Goal: Task Accomplishment & Management: Complete application form

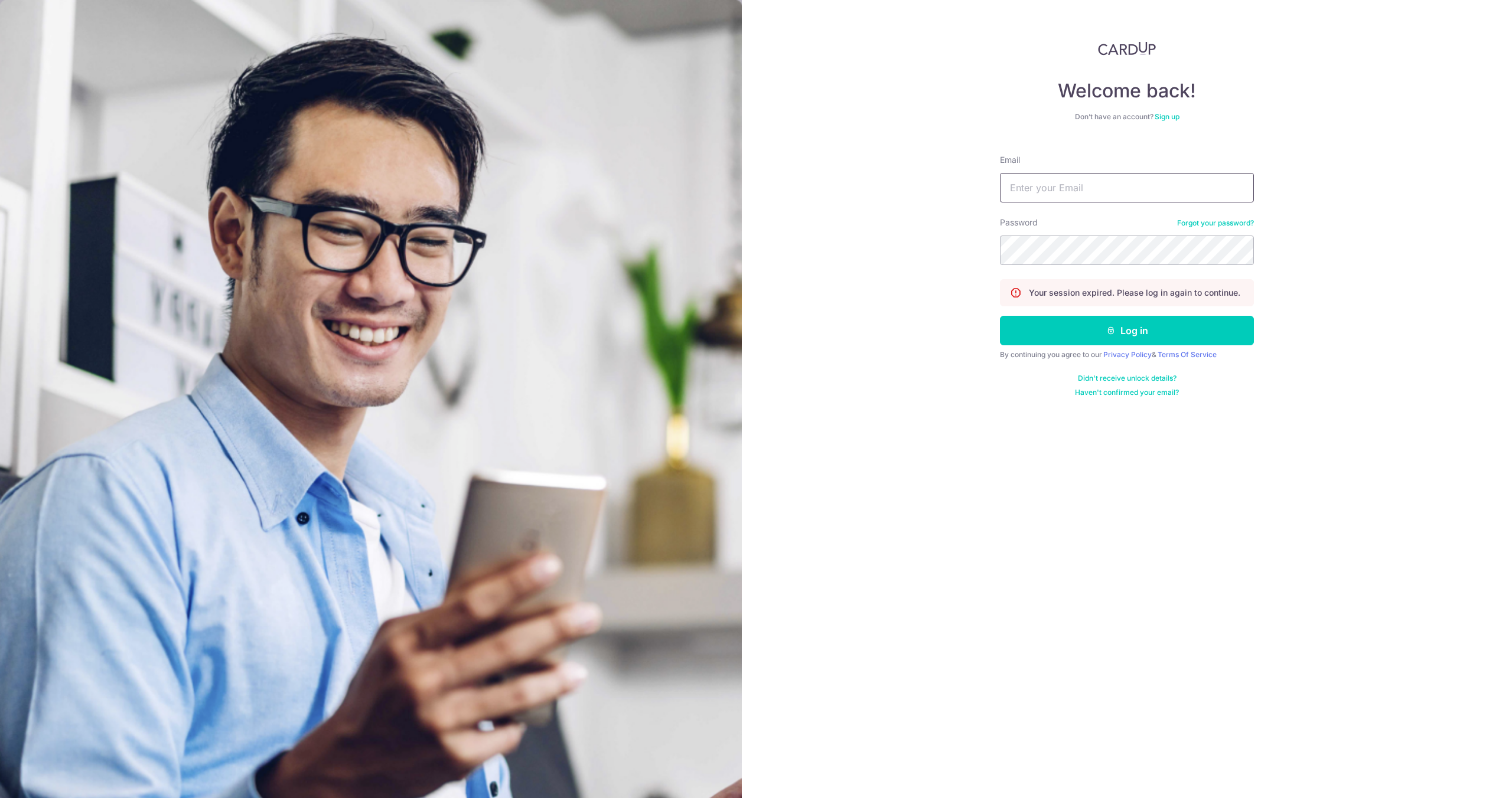
click at [1107, 198] on input "Email" at bounding box center [1127, 187] width 254 height 29
type input "arkobrata.2002@gmail.com"
click at [1129, 334] on button "Log in" at bounding box center [1127, 330] width 254 height 29
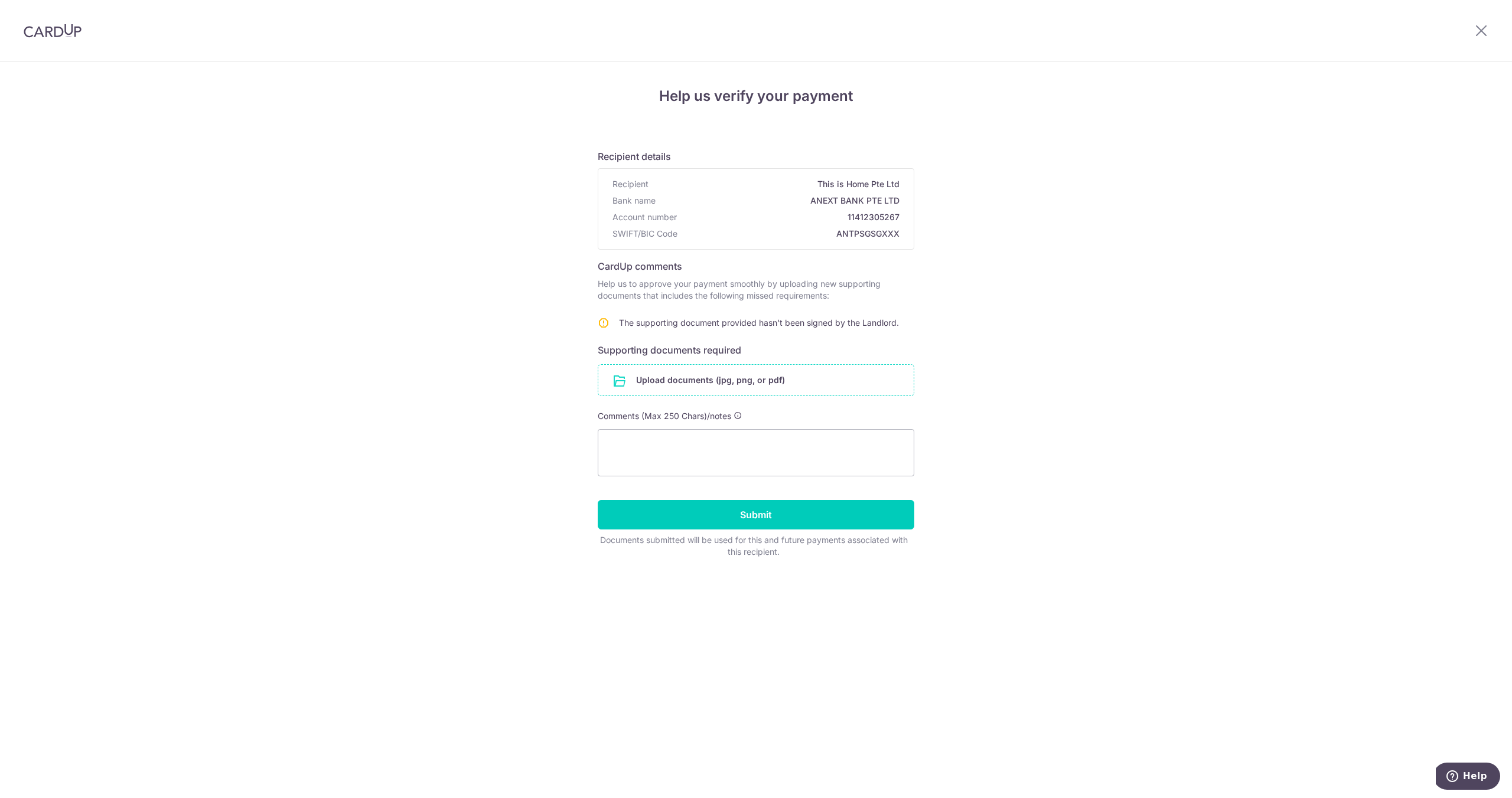
click at [781, 388] on input "file" at bounding box center [756, 380] width 315 height 31
click at [773, 453] on textarea at bounding box center [756, 453] width 317 height 47
click at [776, 388] on input "file" at bounding box center [756, 380] width 315 height 31
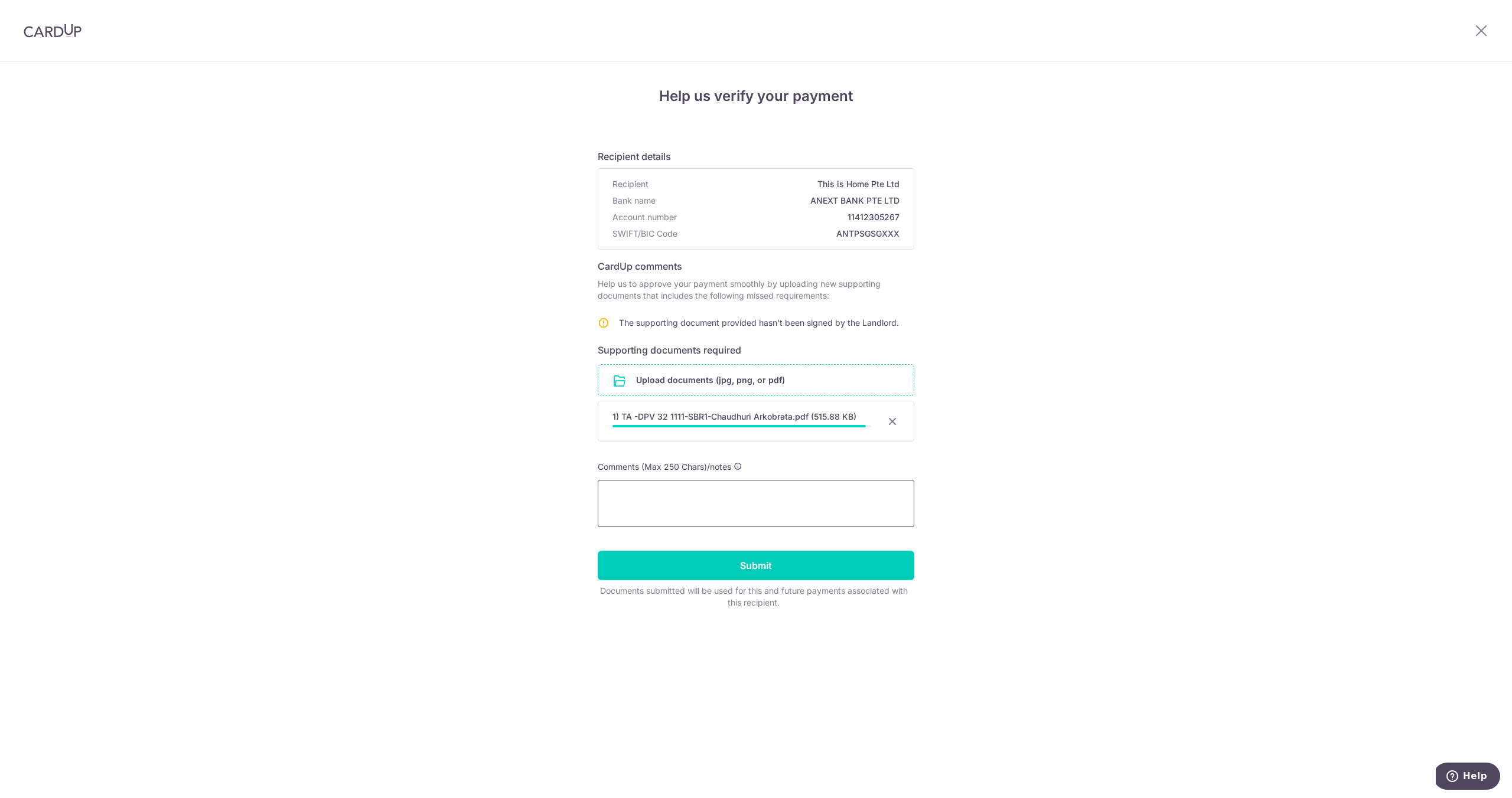
click at [662, 487] on textarea at bounding box center [756, 503] width 317 height 47
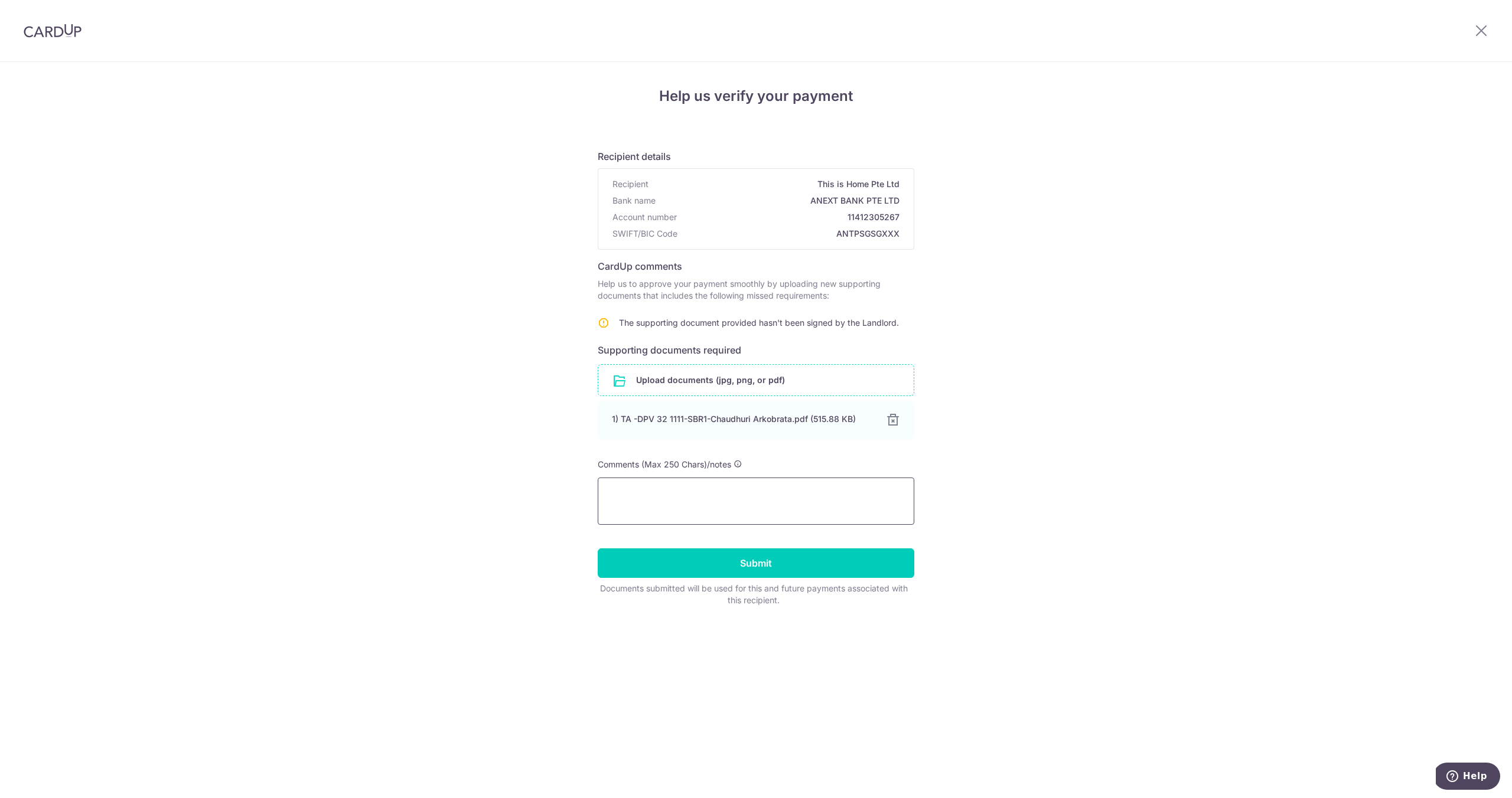
click at [803, 486] on textarea at bounding box center [756, 501] width 317 height 47
click at [633, 506] on textarea "Please find the signed tenancy agreement attached. Apologies for my initial ove…" at bounding box center [756, 501] width 317 height 47
paste textarea "#230247"
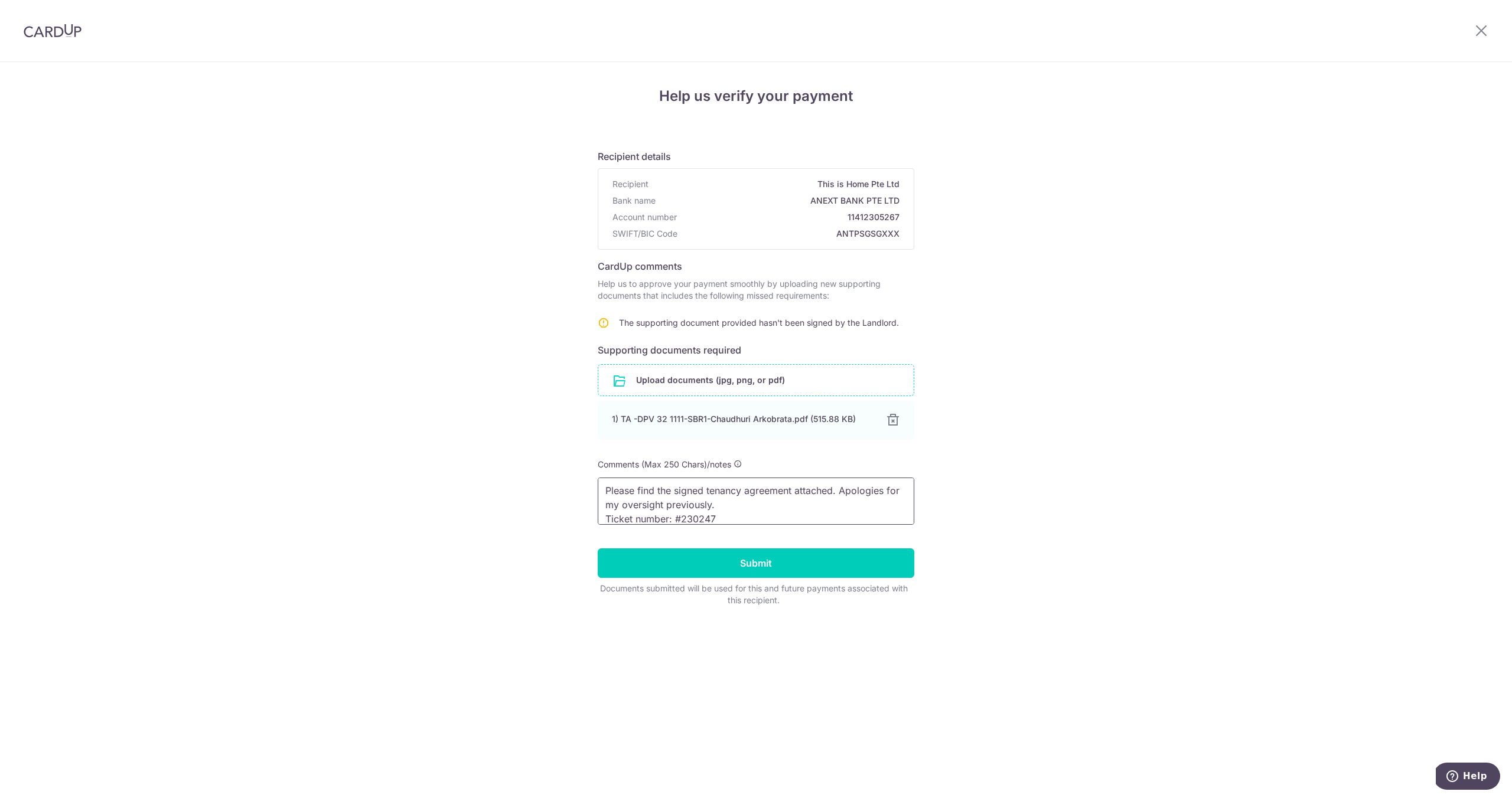
scroll to position [16, 0]
paste textarea "CardUp Payment"
paste textarea "txn_4cf53ad9cad"
click at [700, 520] on textarea "Please find the signed tenancy agreement attached. Apologies for my oversight p…" at bounding box center [756, 501] width 317 height 47
click at [764, 491] on textarea "Please find the signed tenancy agreement attached. Apologies for my oversight p…" at bounding box center [756, 501] width 317 height 47
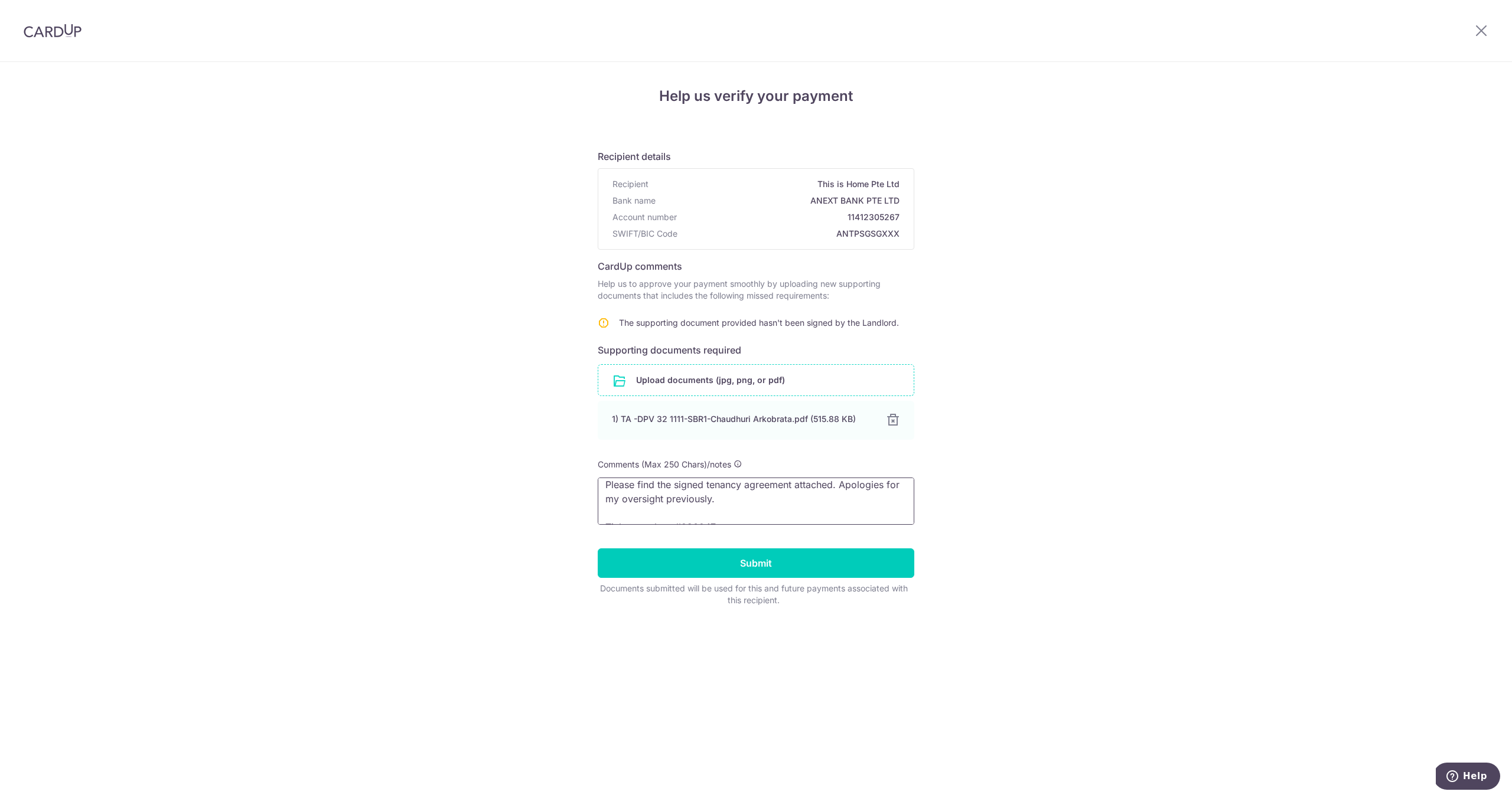
scroll to position [6, 0]
click at [619, 503] on textarea "Please find the signed tenancy agreement attached. Apologies for my oversight p…" at bounding box center [756, 501] width 317 height 47
click at [639, 502] on textarea "Please find the signed tenancy agreement attached. Apologies for my oversight p…" at bounding box center [756, 501] width 317 height 47
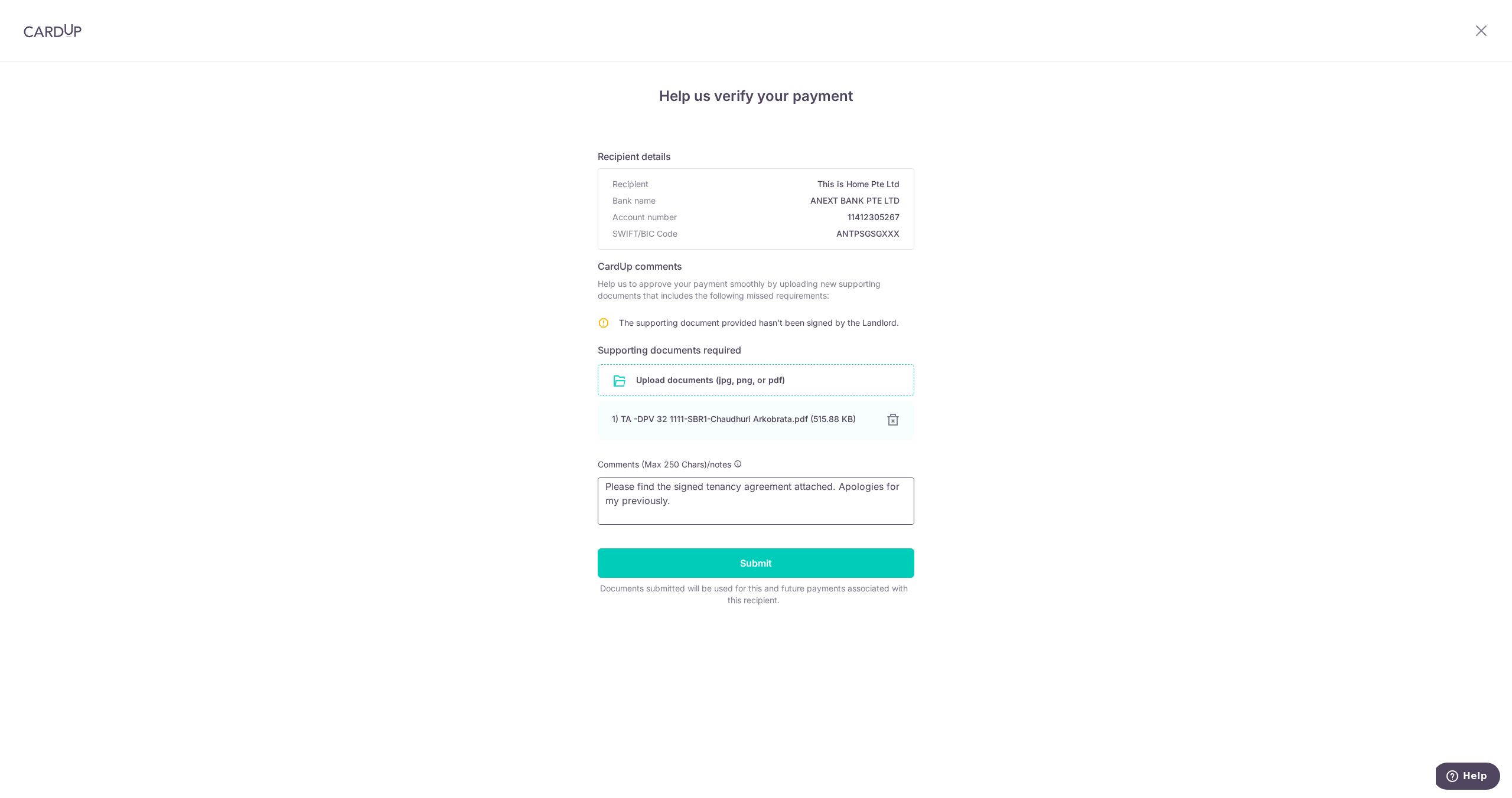
click at [643, 499] on textarea "Please find the signed tenancy agreement attached. Apologies for my previously.…" at bounding box center [756, 501] width 317 height 47
click at [801, 513] on textarea "Please find the signed tenancy agreement attached. Apologies for my previous ov…" at bounding box center [756, 501] width 317 height 47
type textarea "Please find the signed tenancy agreement attached. Apologies for my previous ov…"
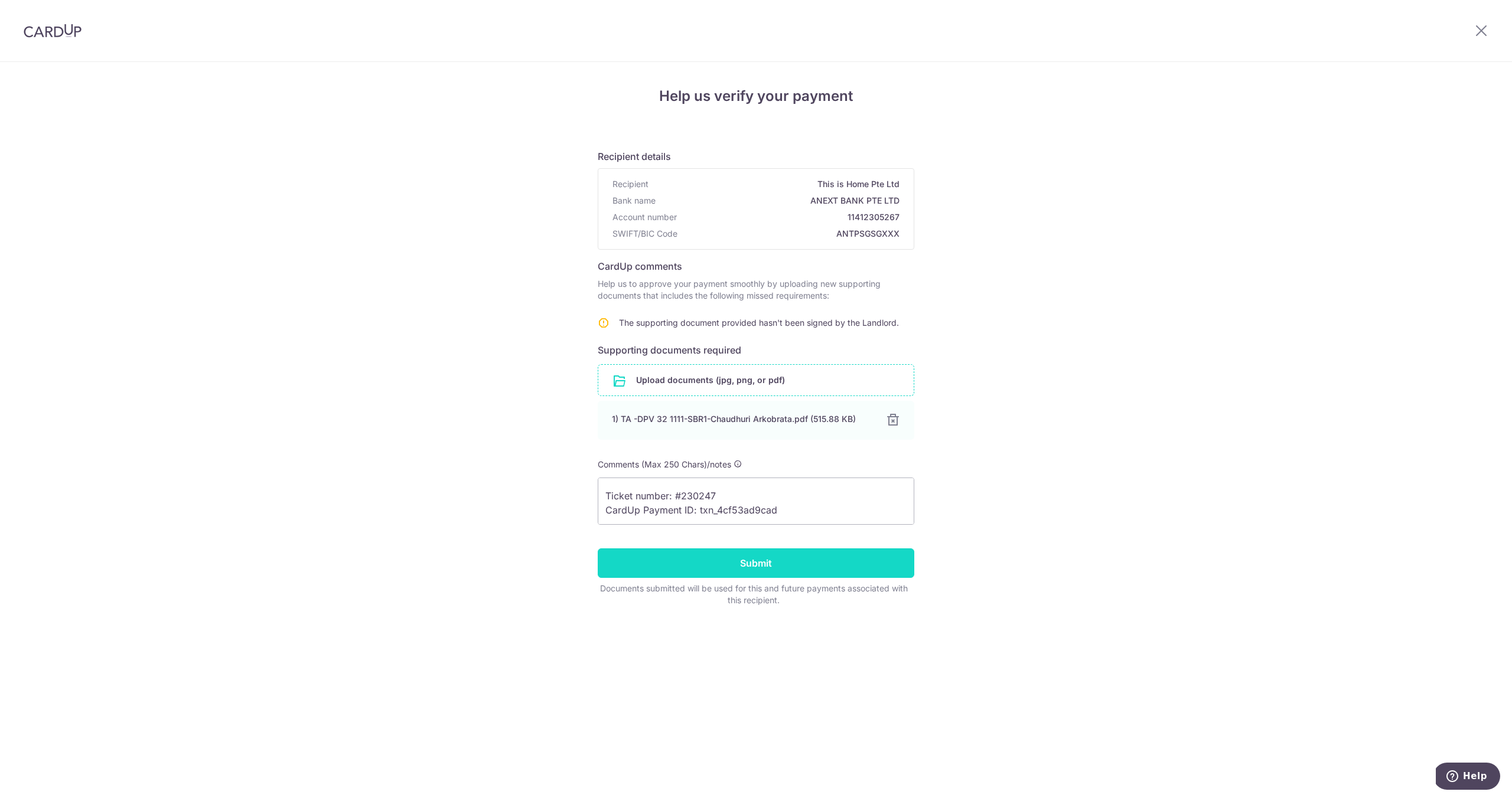
click at [777, 569] on input "Submit" at bounding box center [756, 563] width 317 height 29
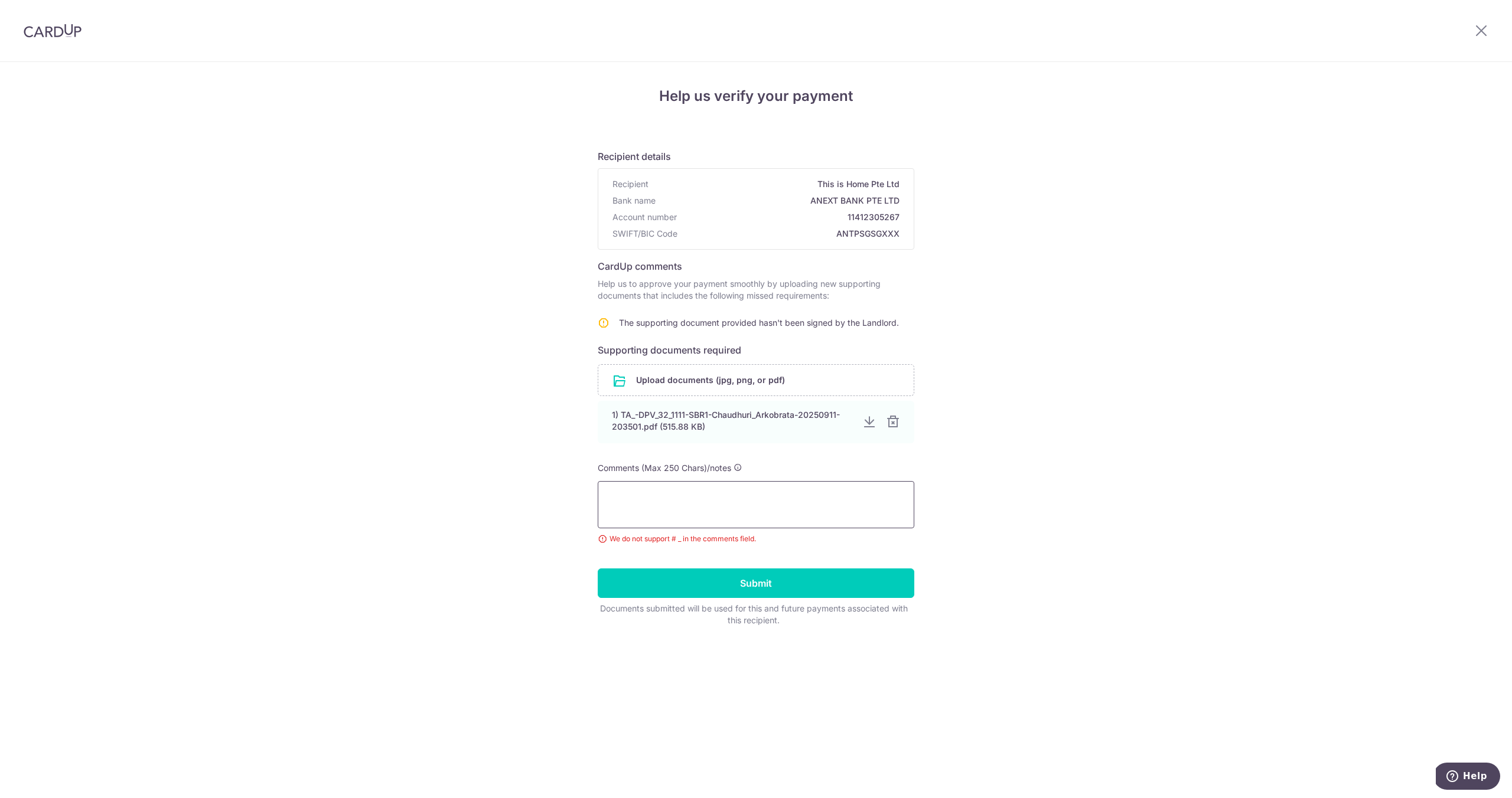
click at [779, 521] on textarea at bounding box center [756, 504] width 317 height 47
paste textarea "txn_4cf53ad9cad"
type textarea "txn_4cf53ad9cad"
paste textarea "txn_4cf53ad9cad"
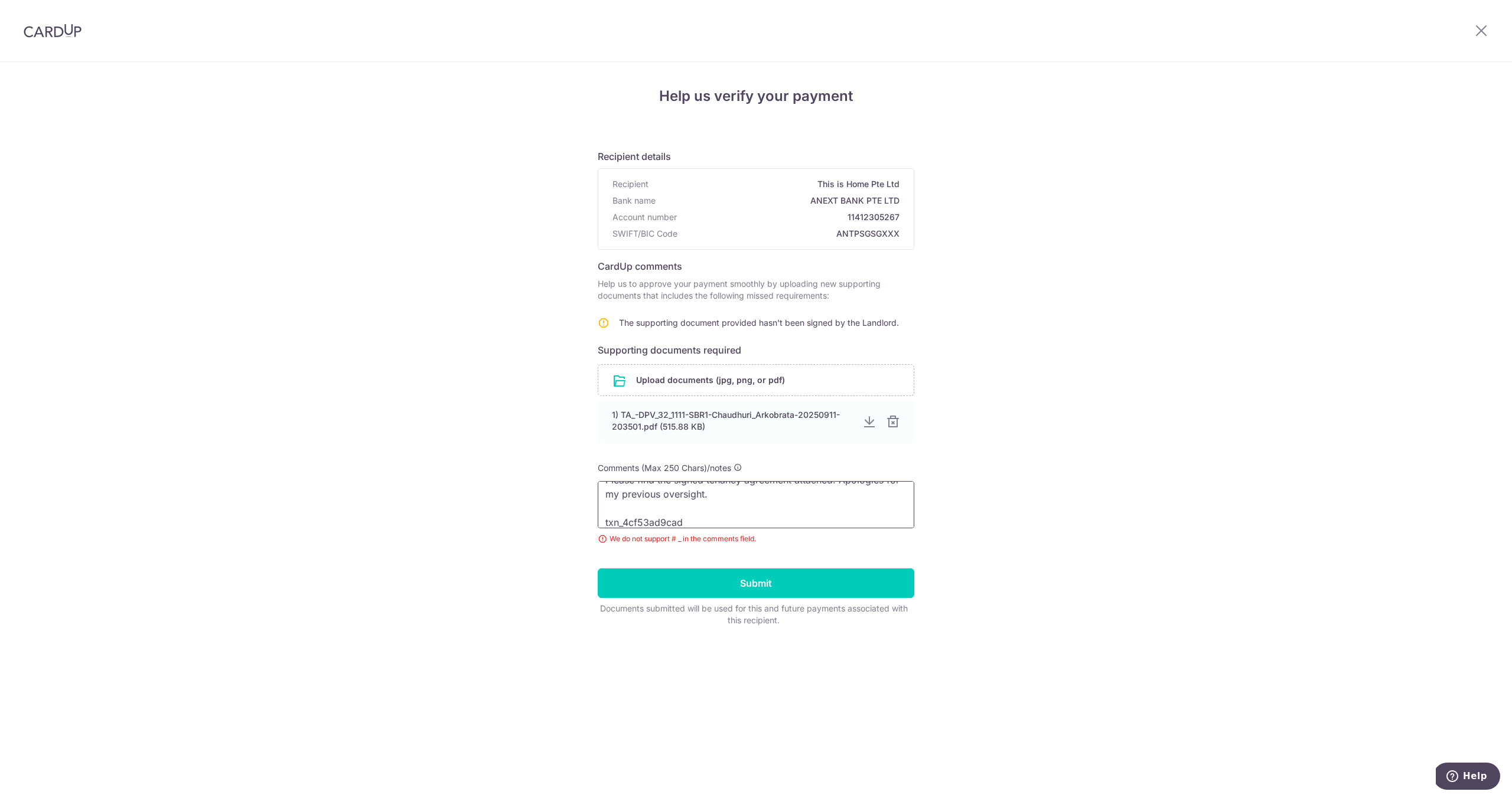
paste textarea "CardUp Payment ID"
click at [822, 512] on textarea "Please find the signed tenancy agreement attached. Apologies for my previous ov…" at bounding box center [756, 504] width 317 height 47
paste textarea "#230247"
click at [720, 515] on textarea "Please find the signed tenancy agreement attached. Apologies for my previous ov…" at bounding box center [756, 504] width 317 height 47
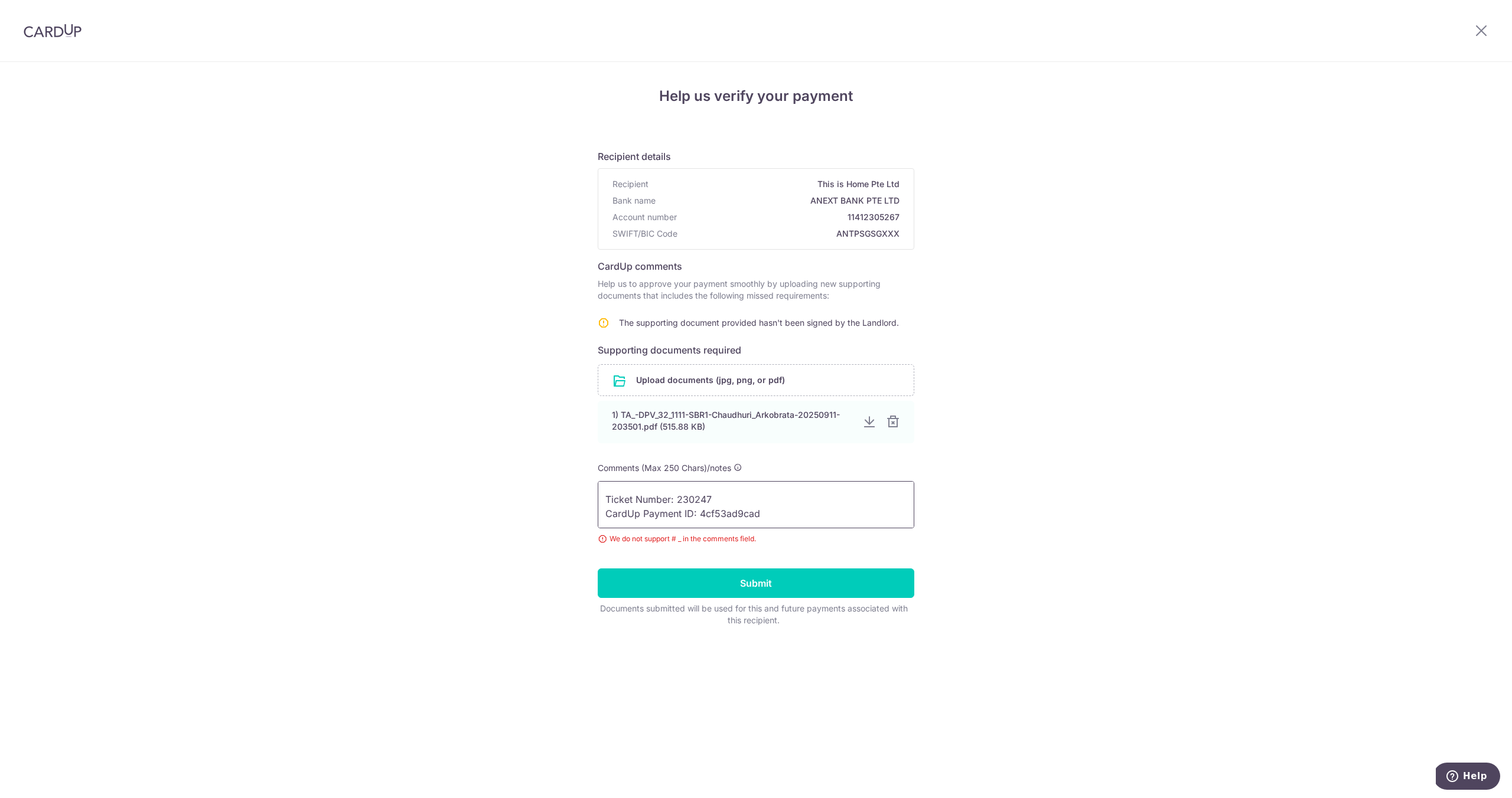
click at [831, 506] on textarea "Please find the signed tenancy agreement attached. Apologies for my previous ov…" at bounding box center [756, 504] width 317 height 47
click at [825, 518] on textarea "Please find the signed tenancy agreement attached. Apologies for my previous ov…" at bounding box center [756, 504] width 317 height 47
type textarea "Please find the signed tenancy agreement attached. Apologies for my previous ov…"
paste textarea "Please find the signed tenancy agreement attached. Apologies for my previous ov…"
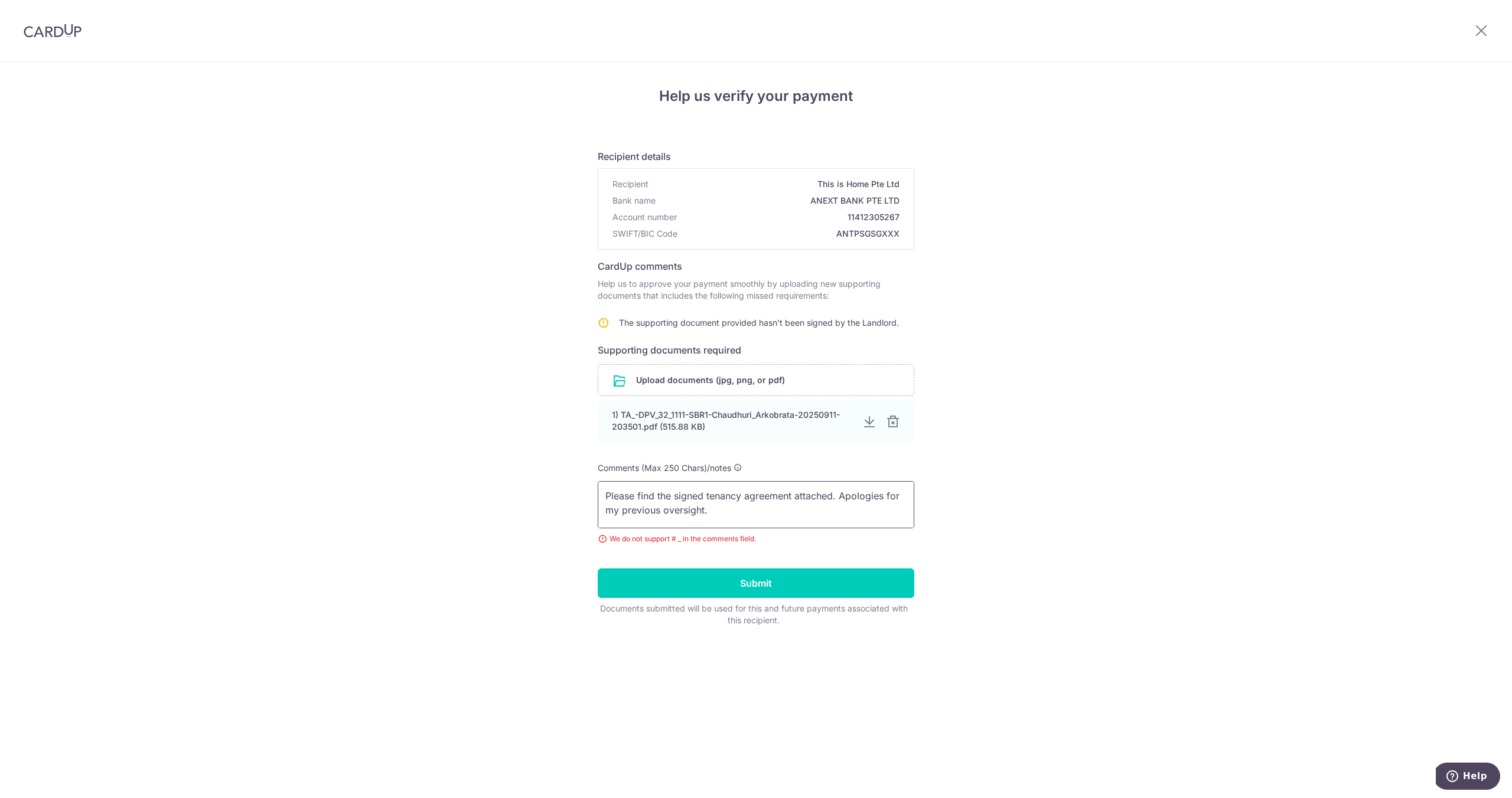
scroll to position [30, 0]
type textarea "Please find the signed tenancy agreement attached. Apologies for my previous ov…"
click at [762, 584] on input "Submit" at bounding box center [756, 583] width 317 height 29
click at [796, 516] on textarea at bounding box center [756, 504] width 317 height 47
paste textarea "Please find the signed tenancy agreement attached. Apologies for my previous ov…"
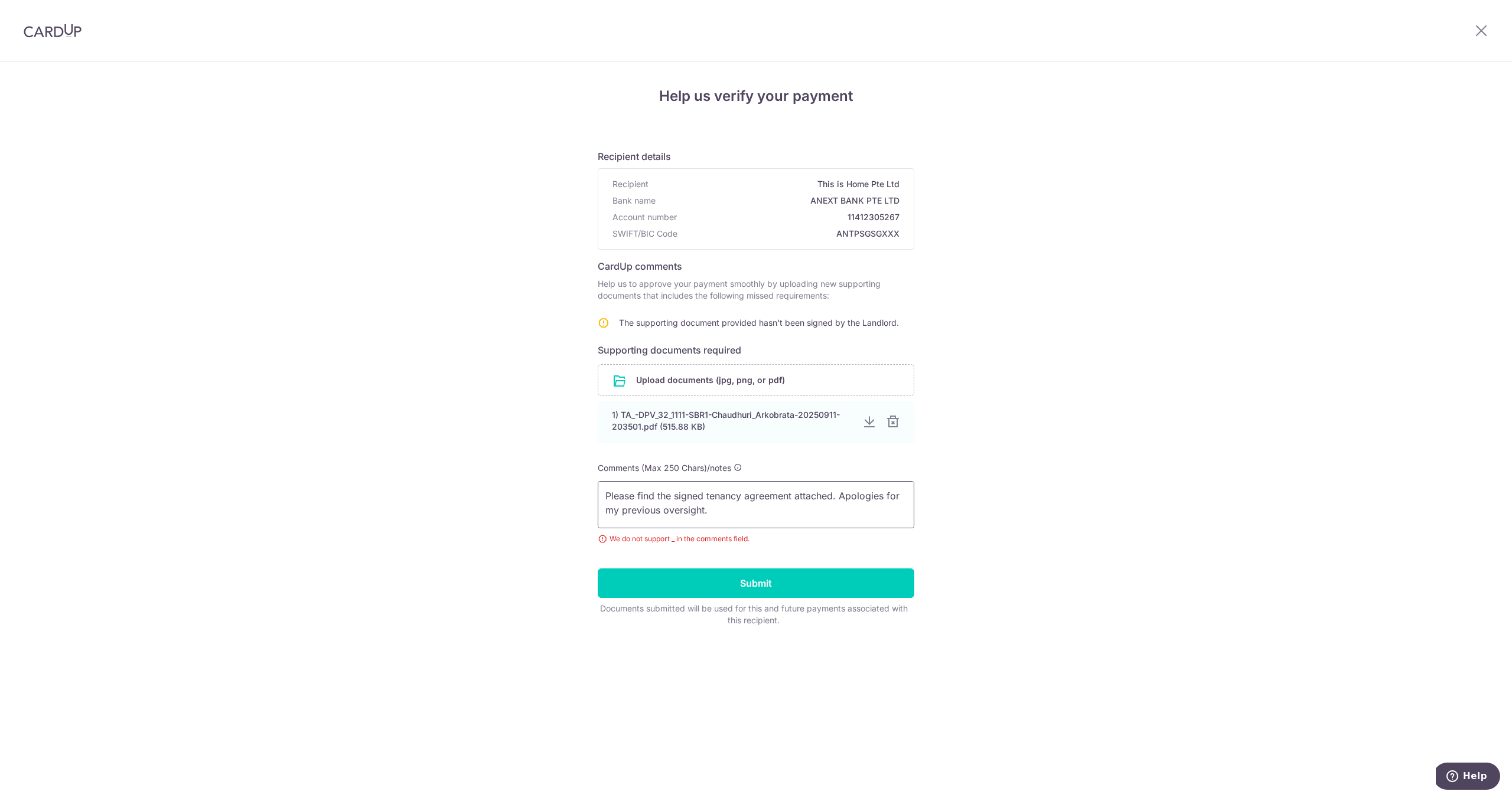
scroll to position [30, 0]
click at [717, 523] on textarea "Please find the signed tenancy agreement attached. Apologies for my previous ov…" at bounding box center [756, 504] width 317 height 47
type textarea "Please find the signed tenancy agreement attached. Apologies for my previous ov…"
click at [788, 582] on input "Submit" at bounding box center [756, 583] width 317 height 29
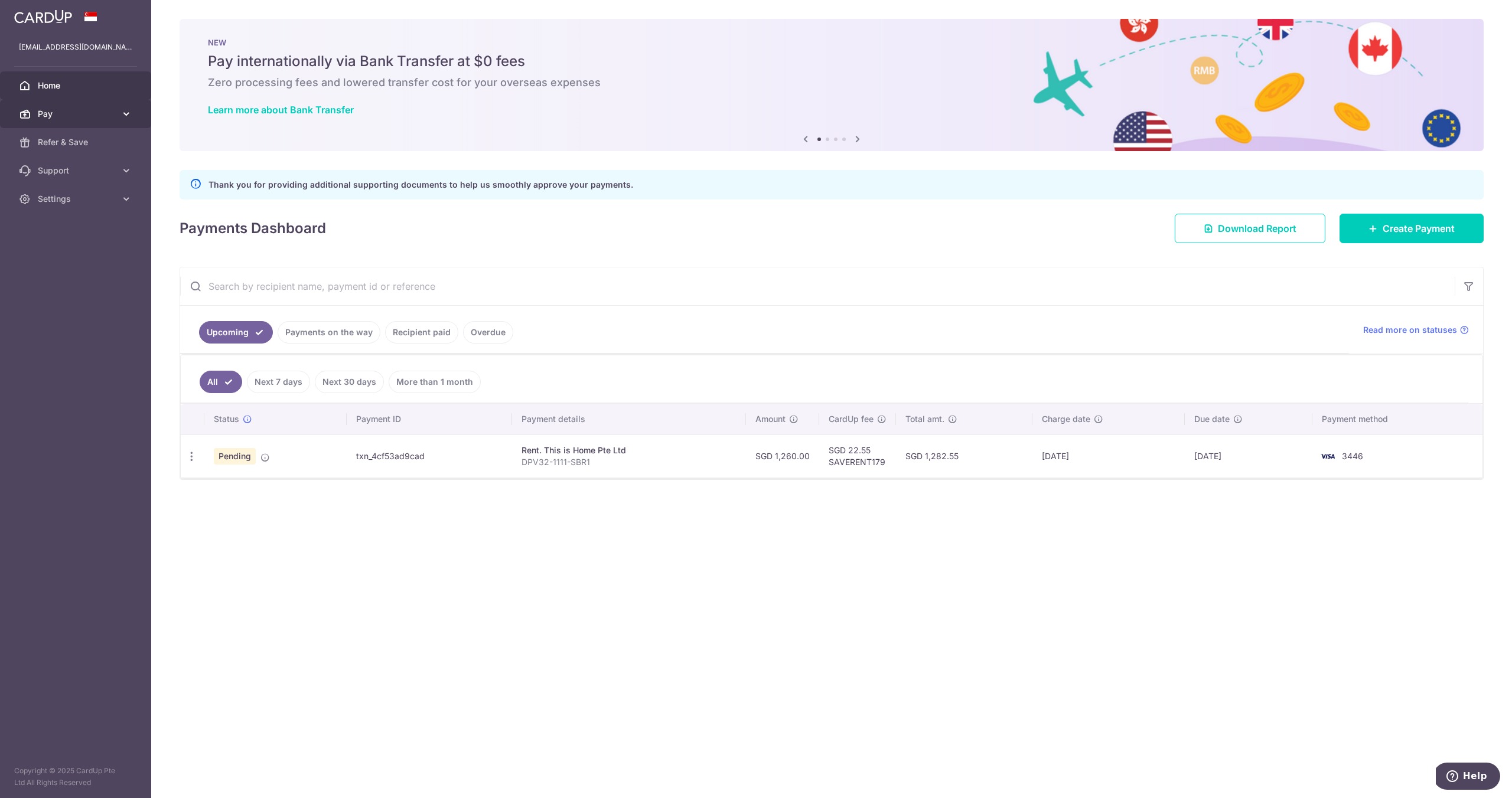
click at [83, 109] on span "Pay" at bounding box center [77, 114] width 78 height 12
